Goal: Task Accomplishment & Management: Use online tool/utility

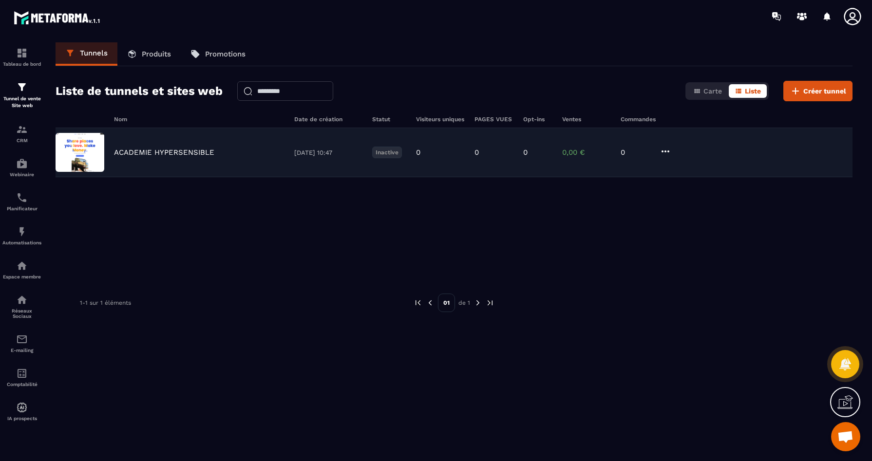
scroll to position [3340, 0]
click at [133, 152] on p "ACADEMIE HYPERSENSIBLE" at bounding box center [164, 152] width 100 height 9
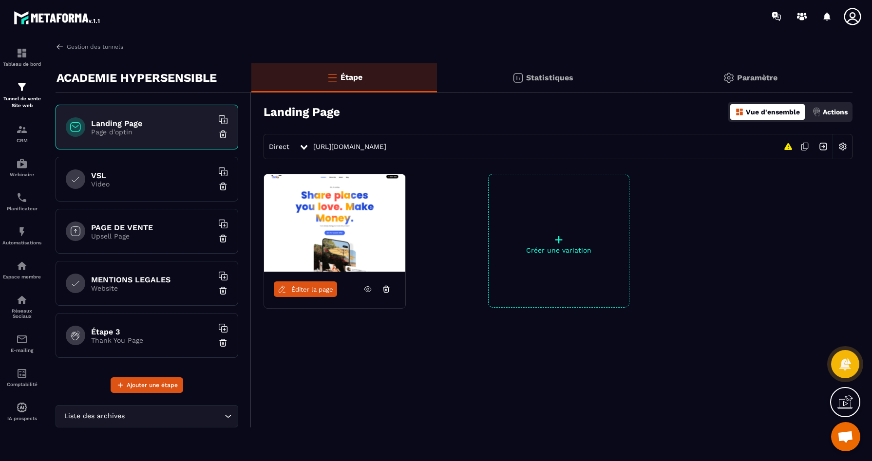
click at [140, 234] on p "Upsell Page" at bounding box center [152, 236] width 122 height 8
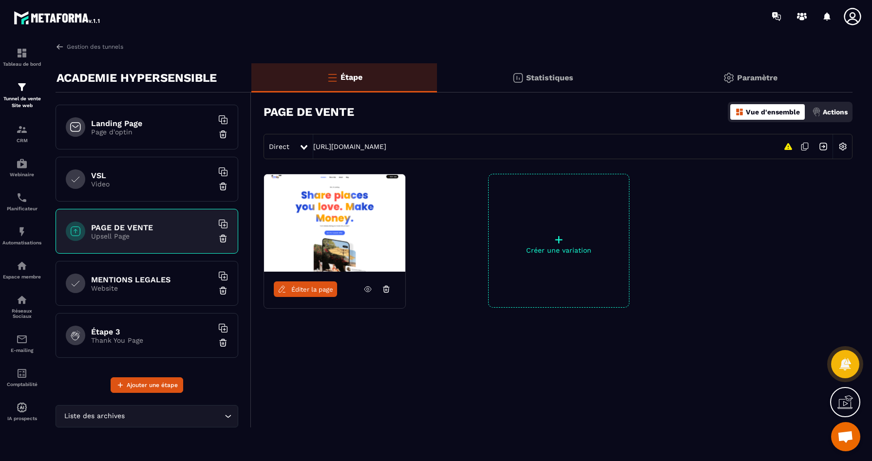
click at [299, 292] on span "Éditer la page" at bounding box center [312, 289] width 42 height 7
